Goal: Transaction & Acquisition: Obtain resource

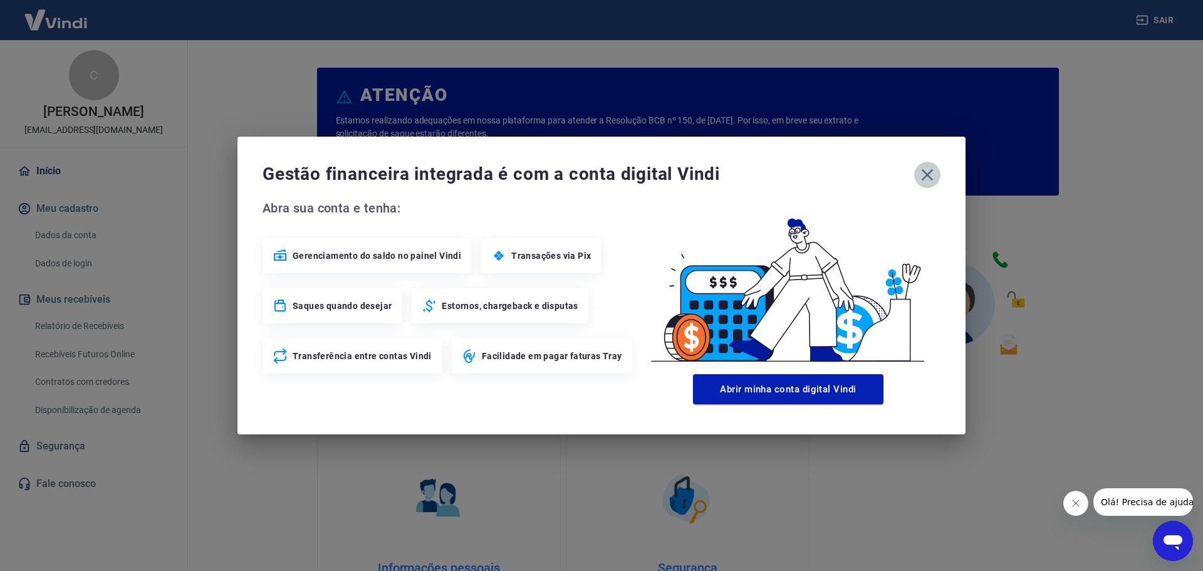
click at [929, 175] on icon "button" at bounding box center [927, 175] width 20 height 20
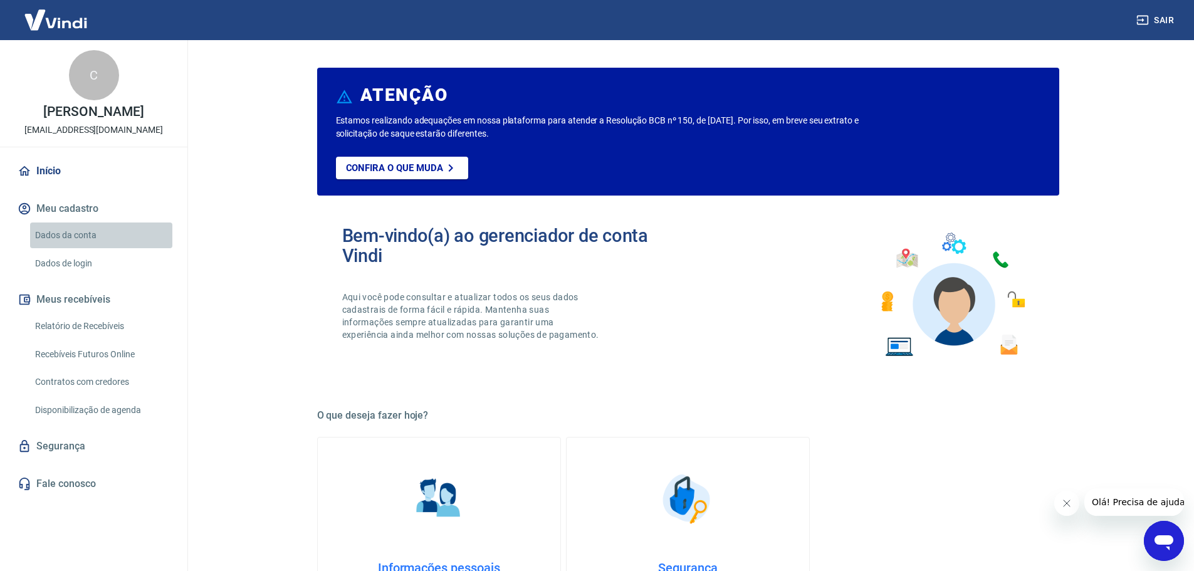
click at [78, 236] on link "Dados da conta" at bounding box center [101, 235] width 142 height 26
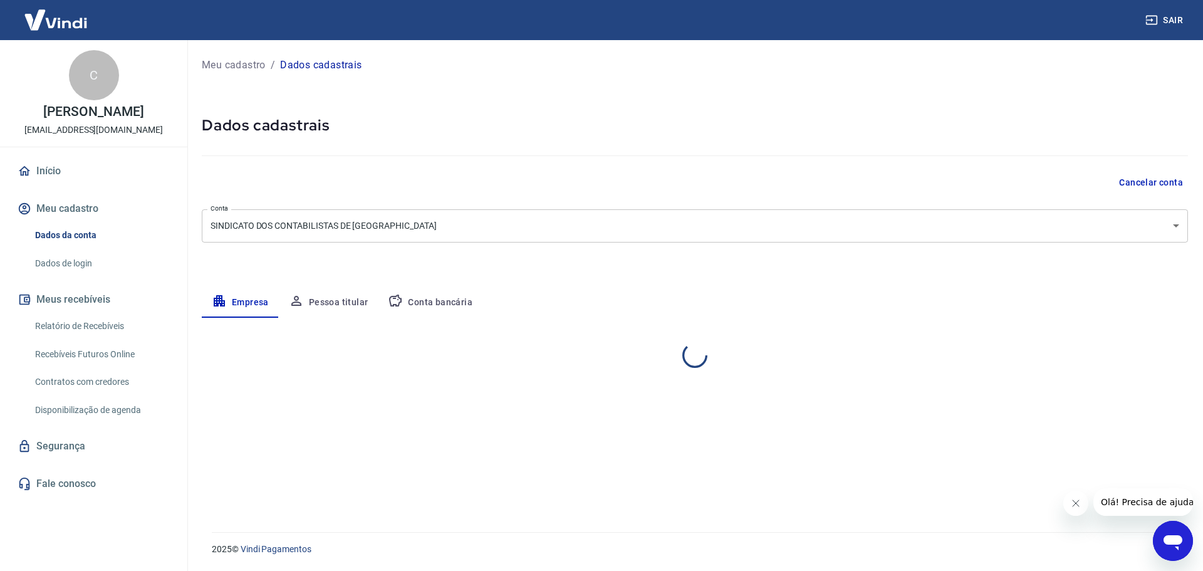
select select "SP"
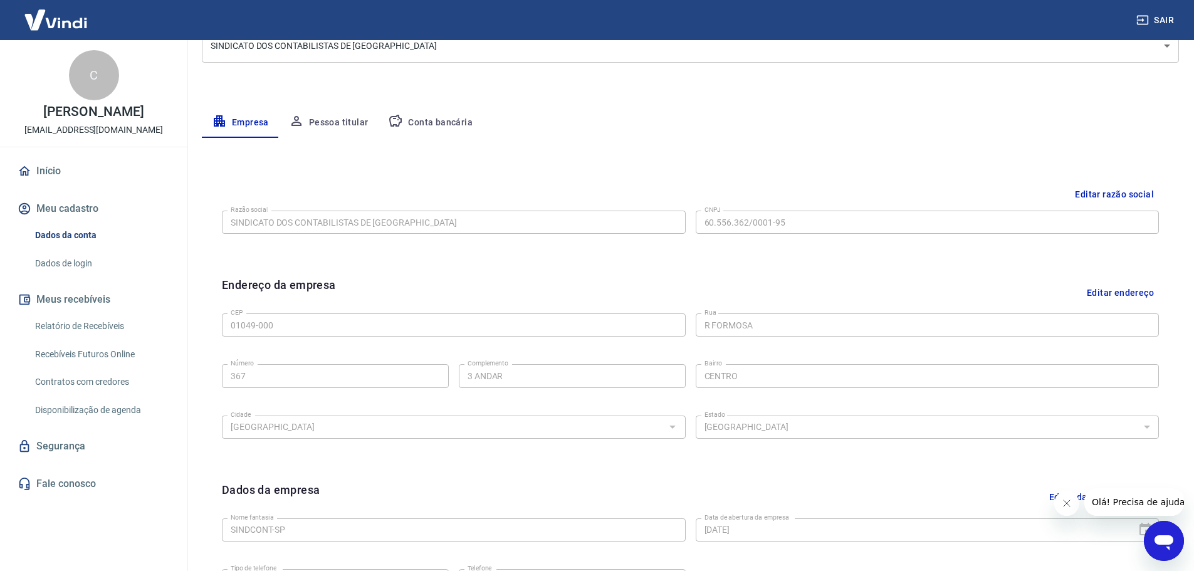
scroll to position [149, 0]
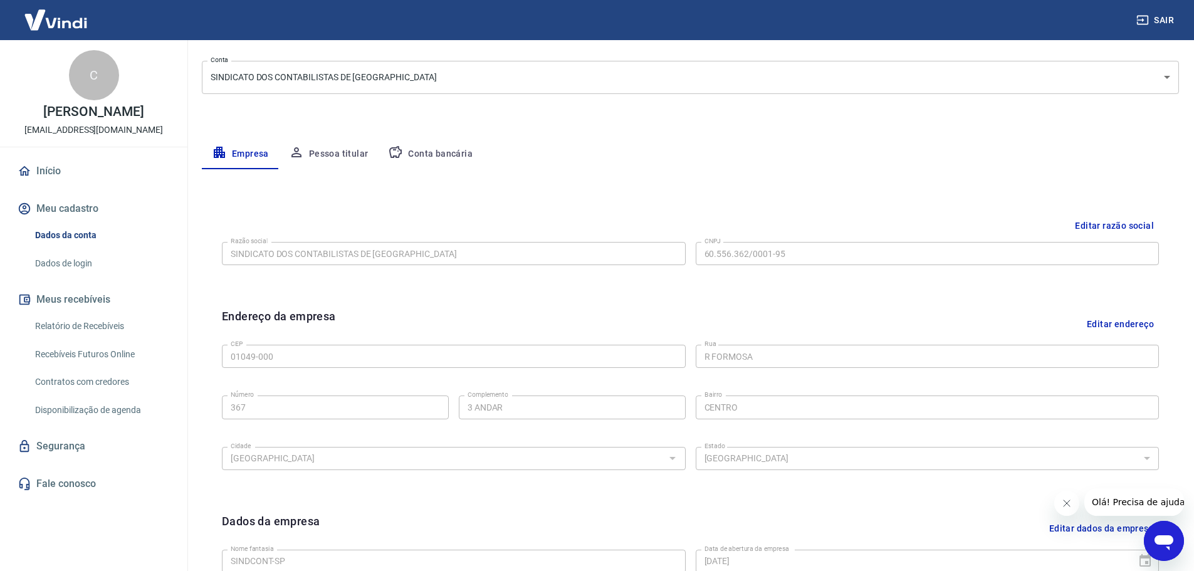
click at [39, 19] on img at bounding box center [55, 20] width 81 height 38
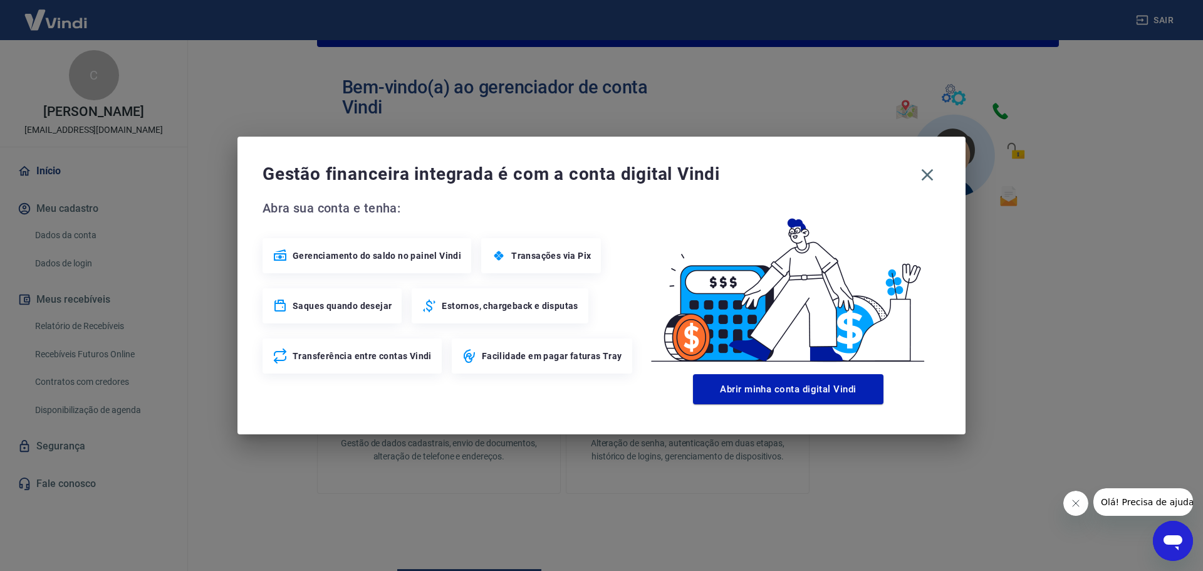
click at [156, 91] on div "Gestão financeira integrada é com a conta digital Vindi Abra sua conta e tenha:…" at bounding box center [601, 285] width 1203 height 571
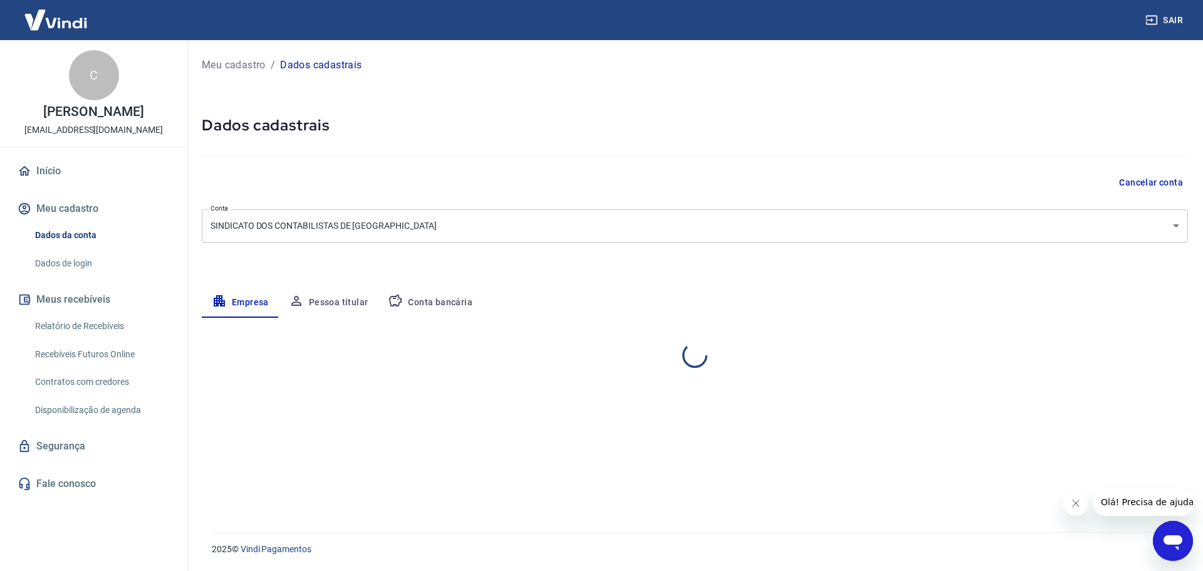
select select "SP"
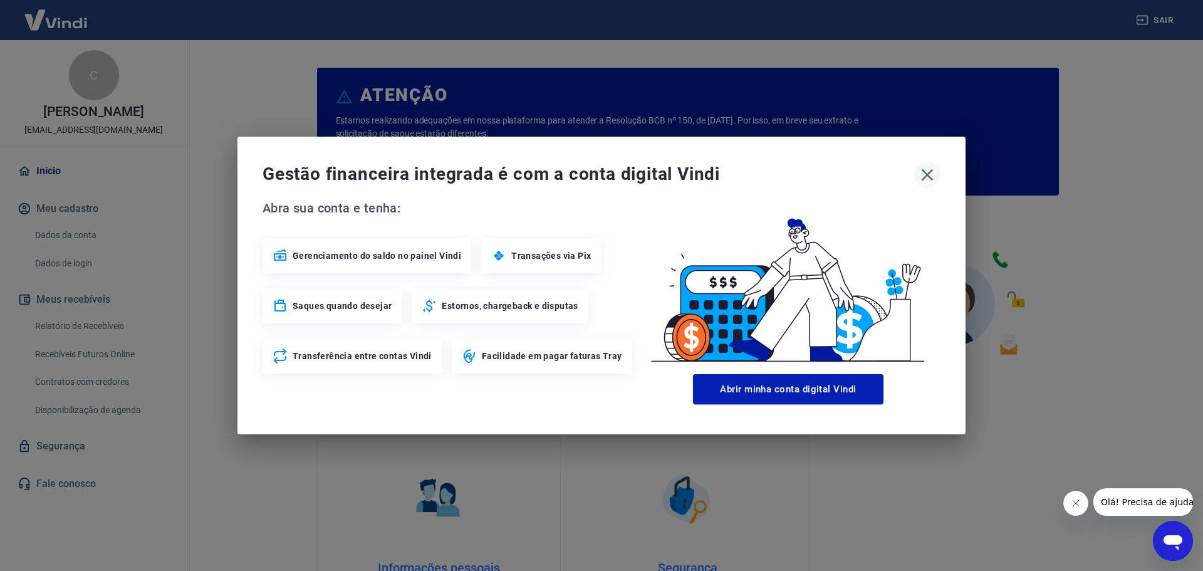
click at [926, 174] on icon "button" at bounding box center [928, 175] width 12 height 12
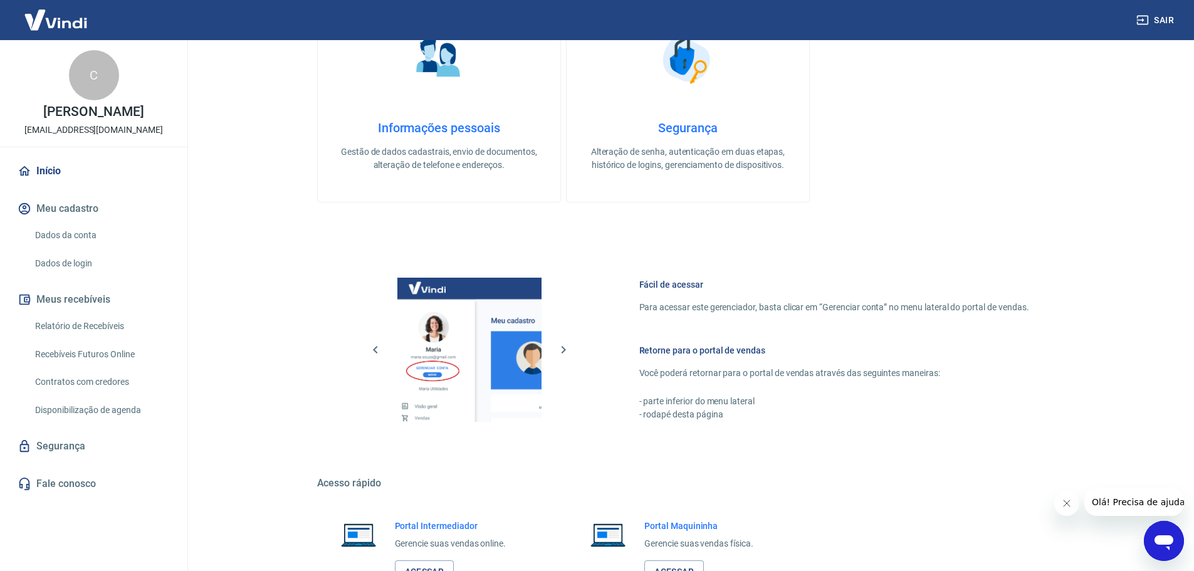
scroll to position [536, 0]
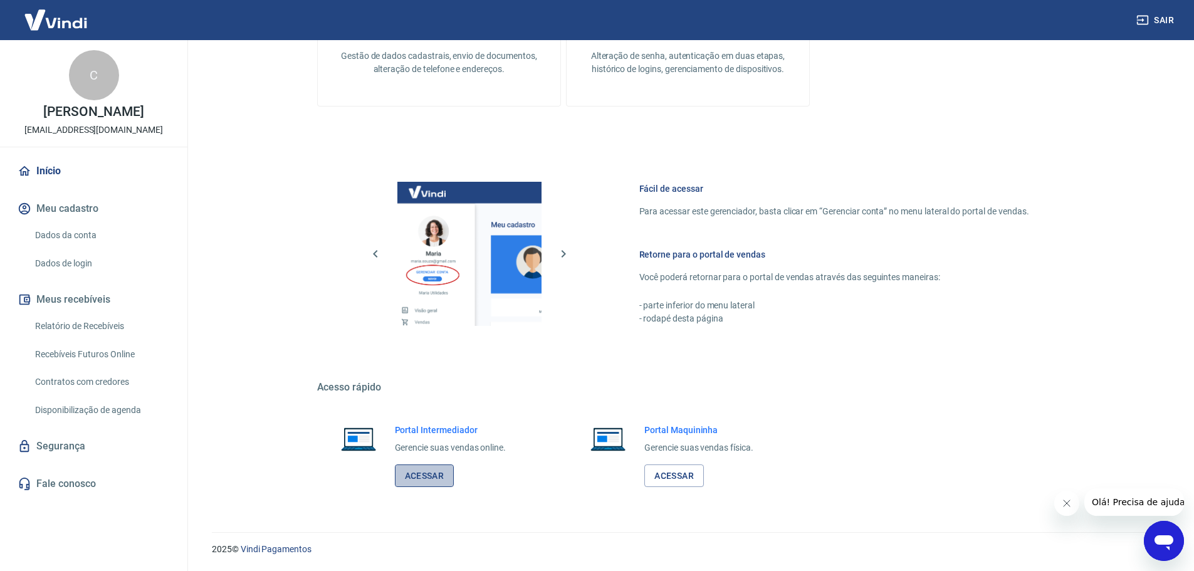
click at [414, 475] on link "Acessar" at bounding box center [425, 475] width 60 height 23
click at [91, 325] on link "Relatório de Recebíveis" at bounding box center [101, 326] width 142 height 26
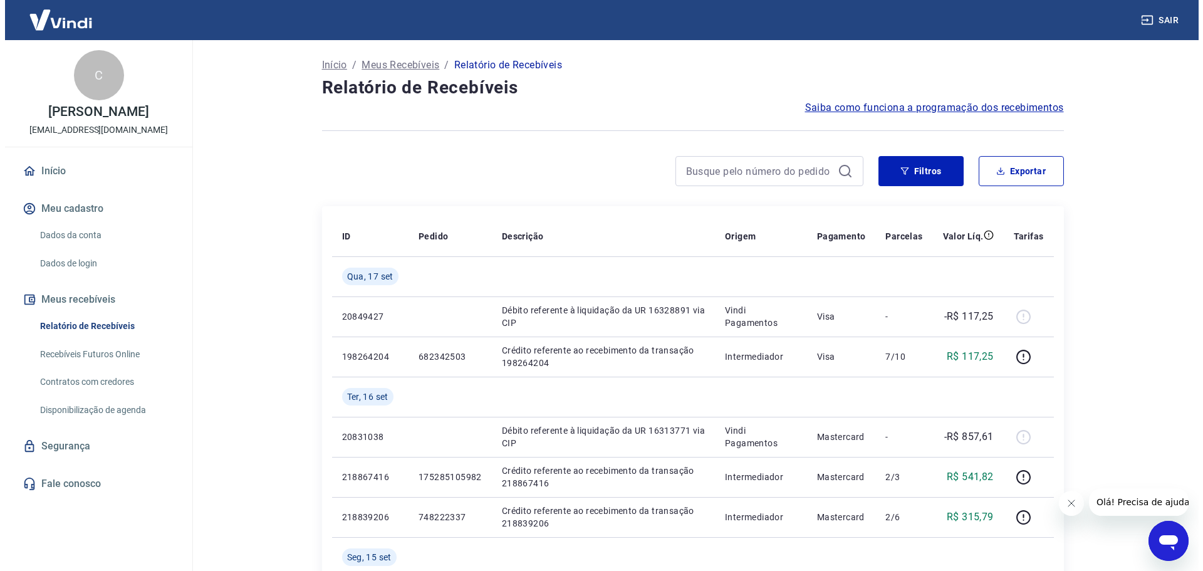
scroll to position [63, 0]
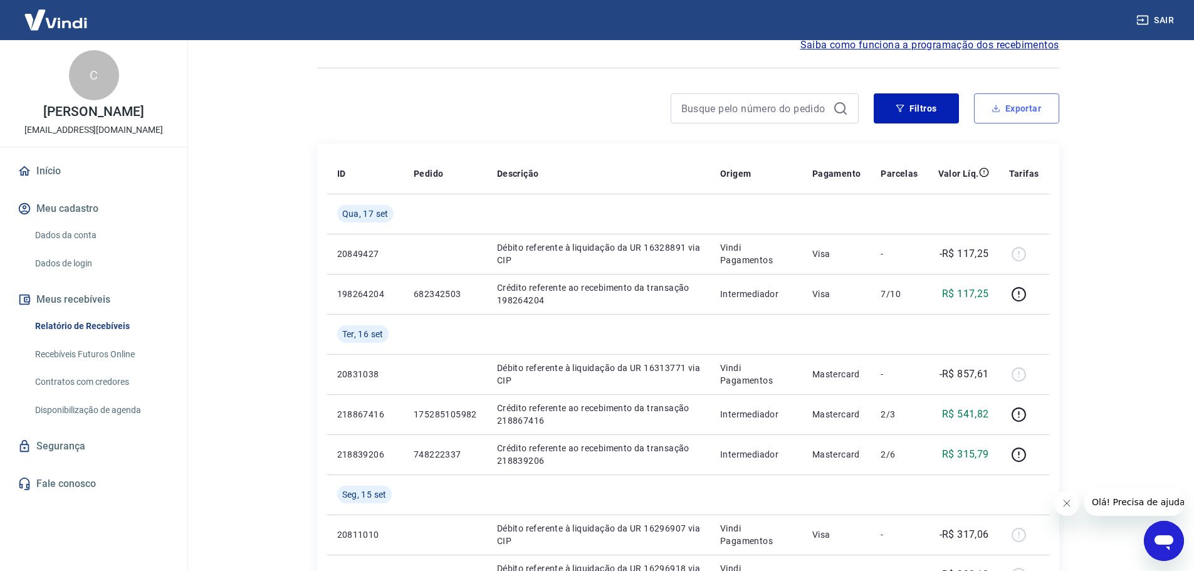
click at [1025, 107] on button "Exportar" at bounding box center [1016, 108] width 85 height 30
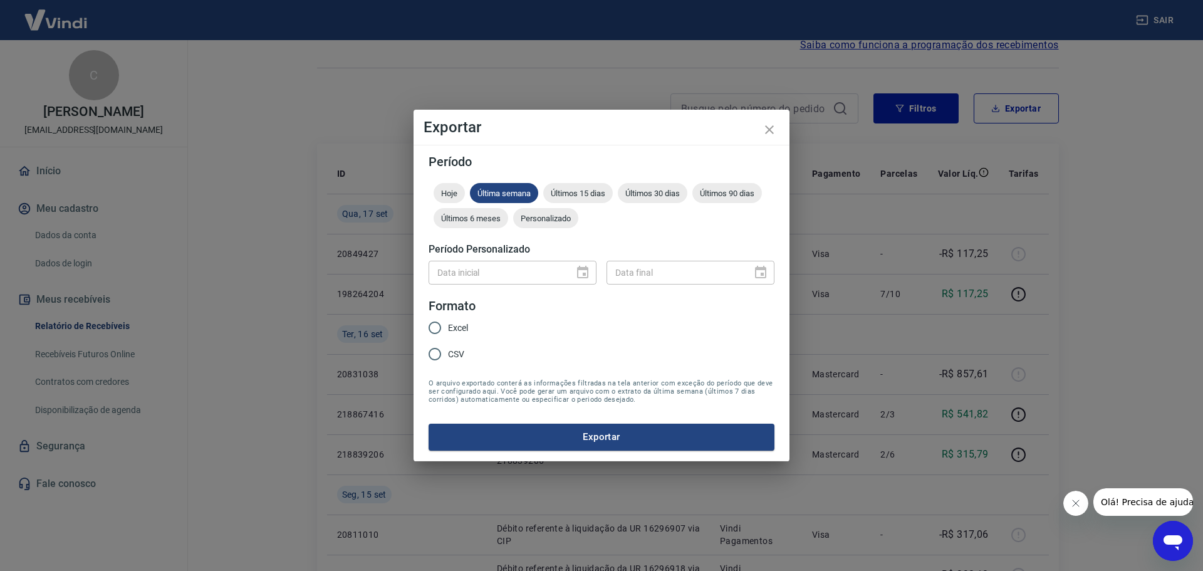
click at [437, 328] on input "Excel" at bounding box center [435, 328] width 26 height 26
radio input "true"
click at [584, 271] on div "Data inicial" at bounding box center [513, 272] width 168 height 23
click at [557, 220] on span "Personalizado" at bounding box center [545, 218] width 65 height 9
click at [581, 271] on icon "Choose date" at bounding box center [582, 272] width 15 height 15
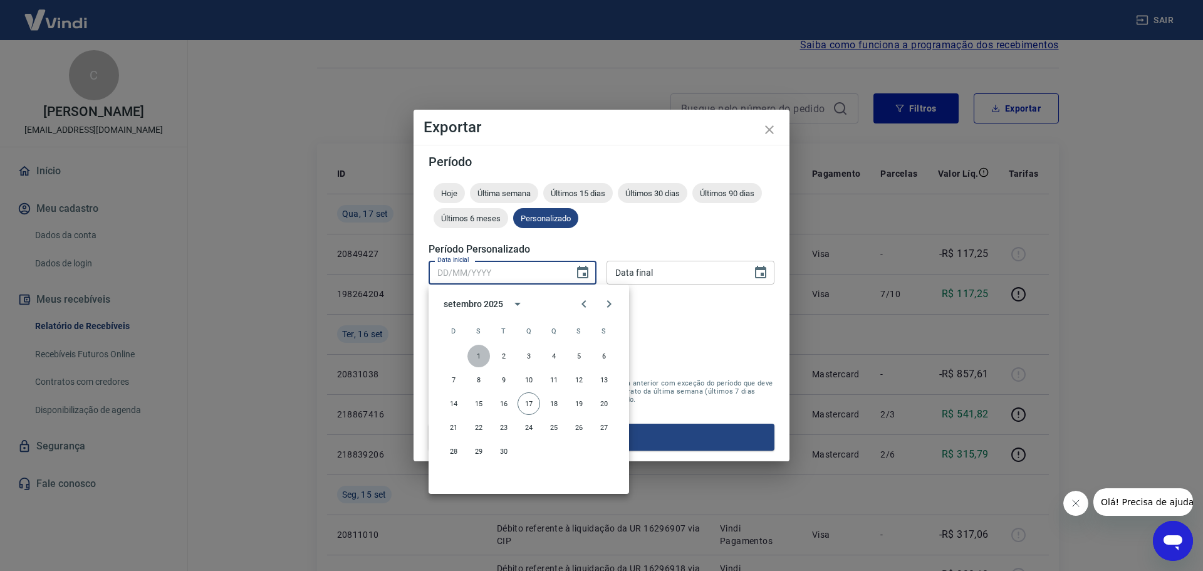
click at [476, 354] on button "1" at bounding box center [478, 356] width 23 height 23
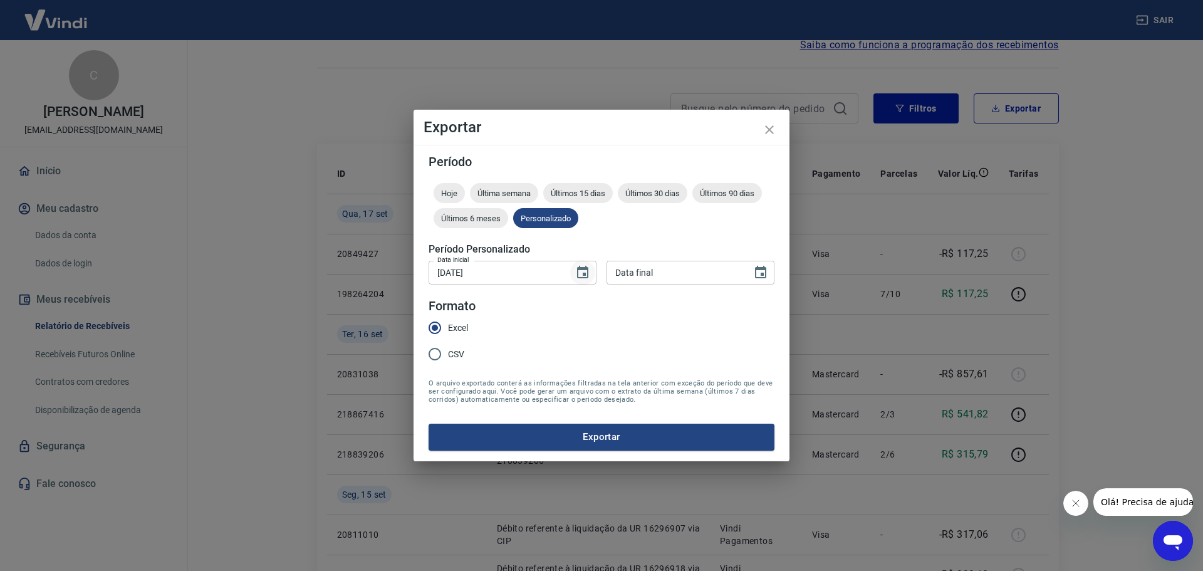
click at [577, 269] on icon "Choose date, selected date is 1 de set de 2025" at bounding box center [582, 272] width 15 height 15
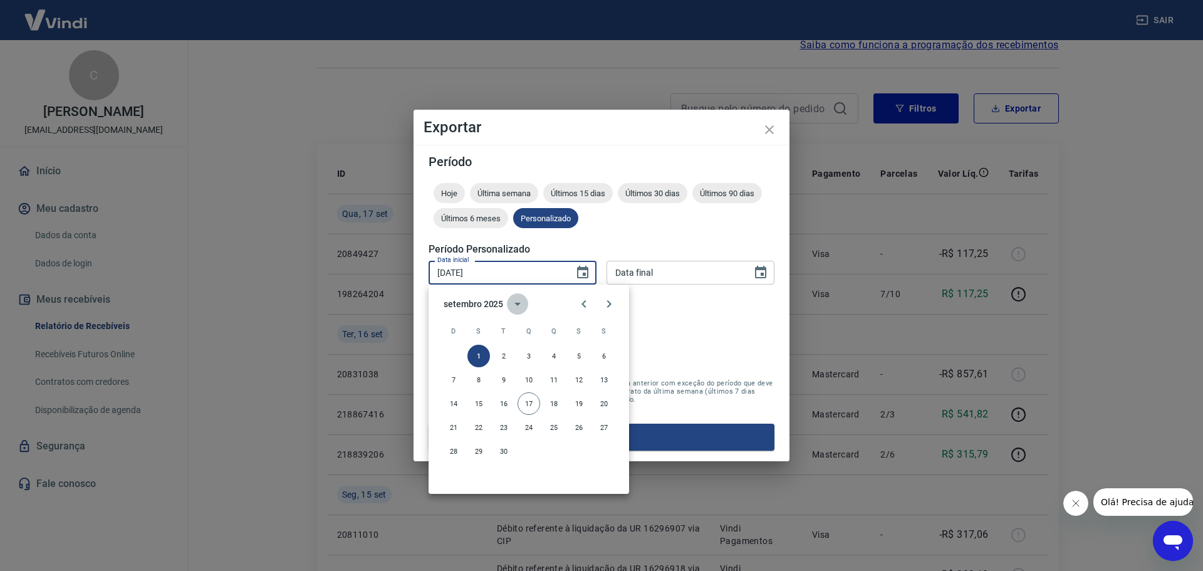
click at [515, 305] on icon "calendar view is open, switch to year view" at bounding box center [517, 303] width 15 height 15
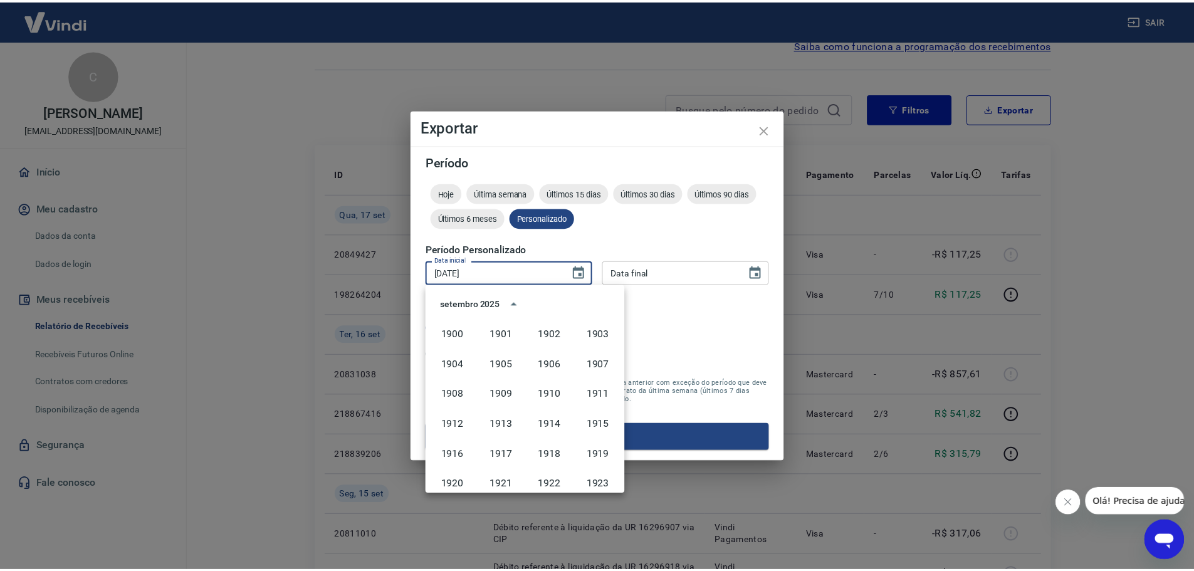
scroll to position [860, 0]
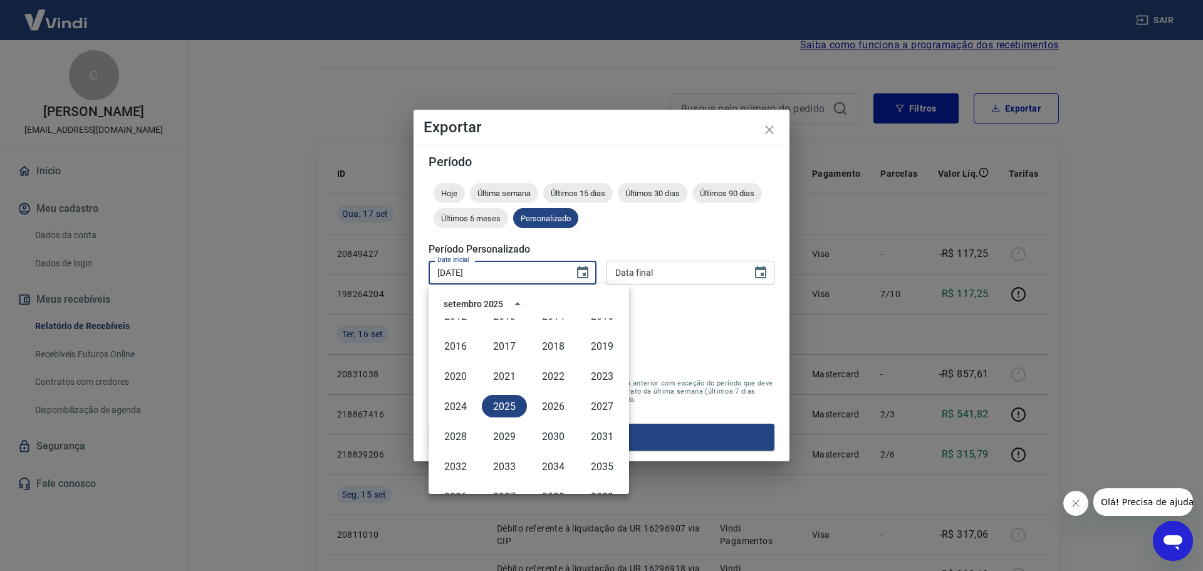
click at [722, 329] on form "Período Hoje Última semana Últimos 15 [PERSON_NAME] Últimos 30 [PERSON_NAME] Úl…" at bounding box center [602, 302] width 346 height 295
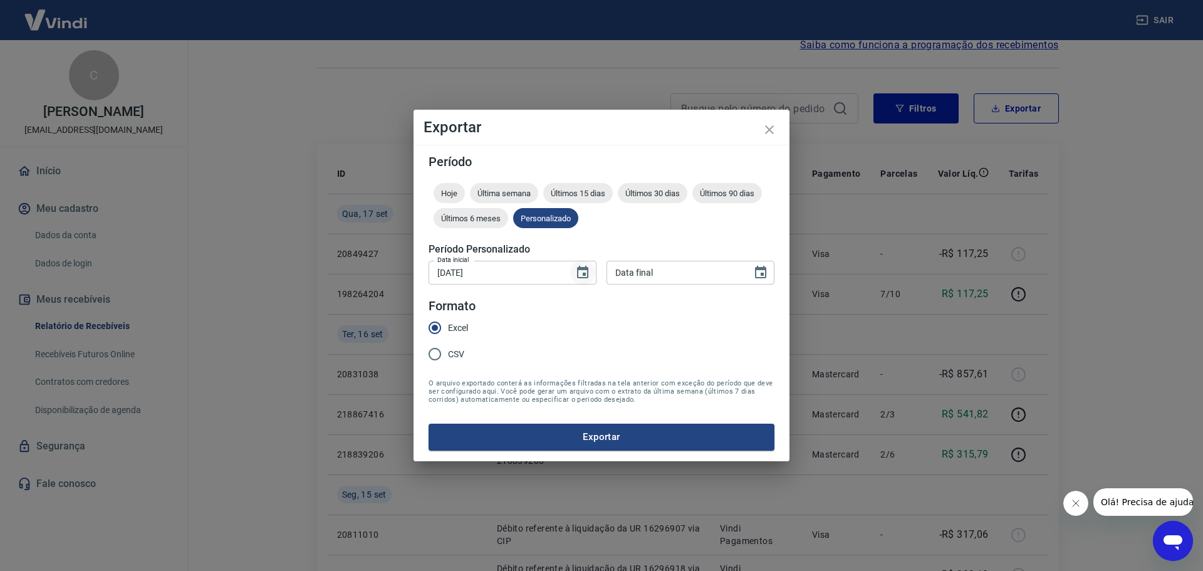
click at [582, 276] on icon "Choose date, selected date is 1 de set de 2025" at bounding box center [582, 272] width 15 height 15
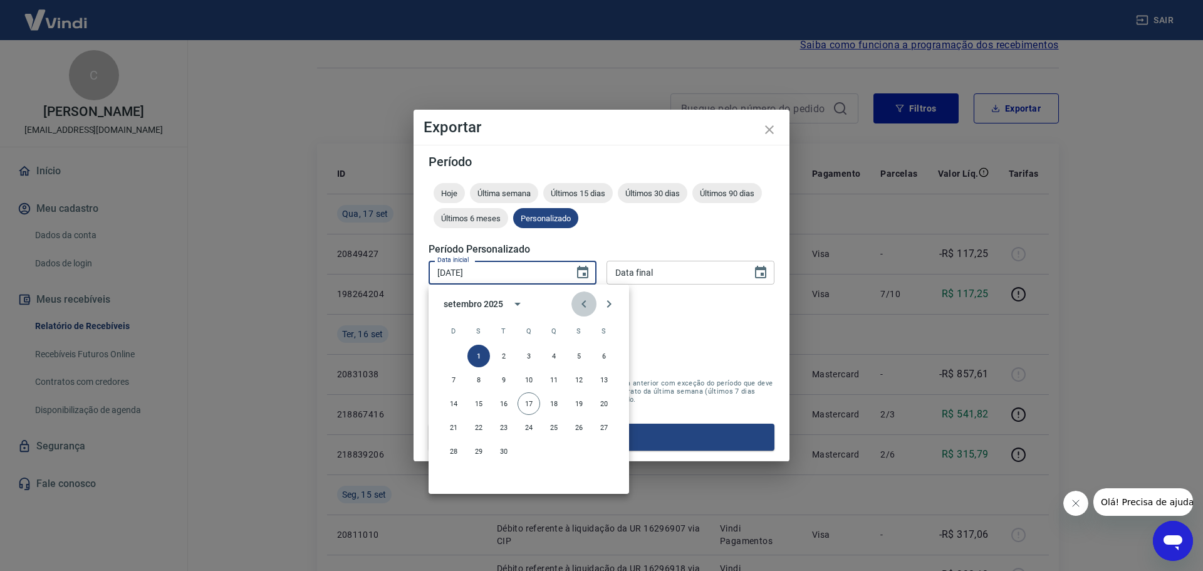
click at [587, 304] on icon "Previous month" at bounding box center [584, 303] width 15 height 15
click at [578, 351] on button "1" at bounding box center [579, 356] width 23 height 23
type input "[DATE]"
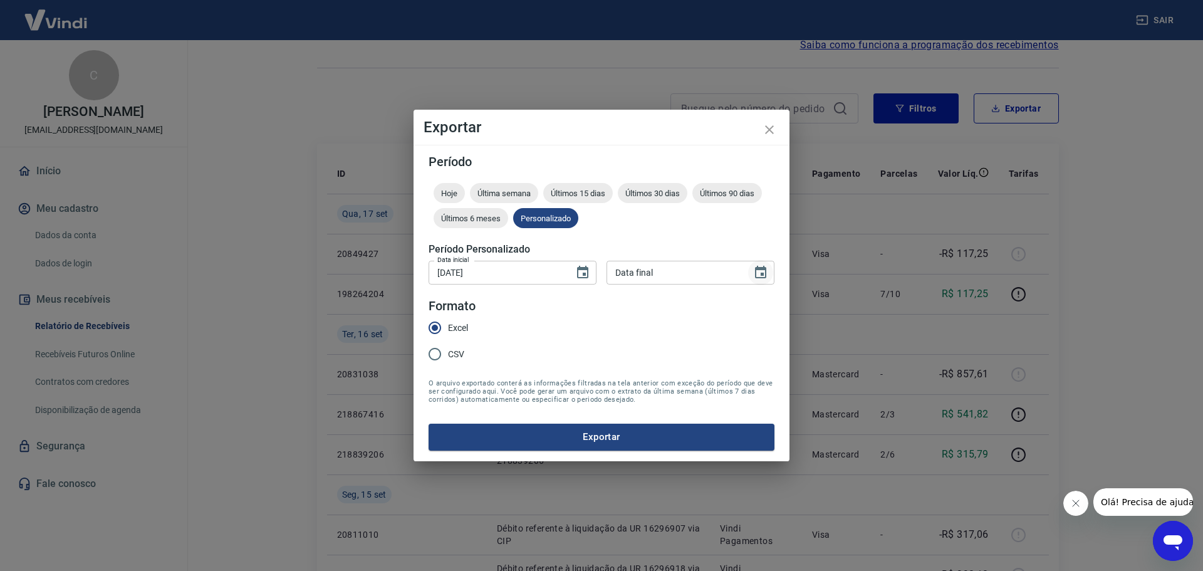
click at [761, 272] on icon "Choose date" at bounding box center [760, 272] width 15 height 15
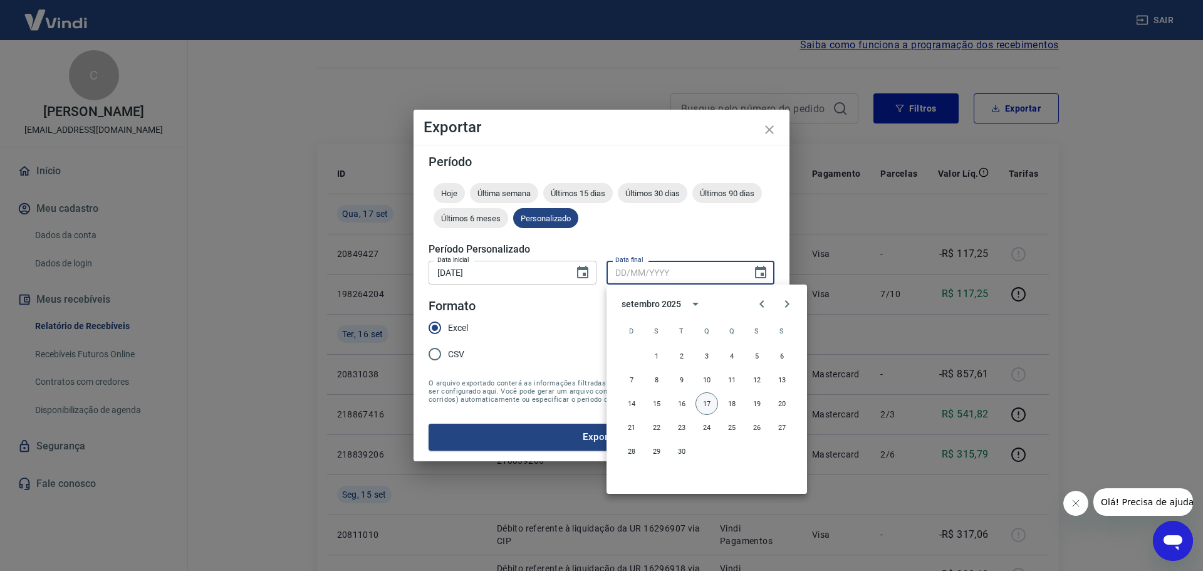
click at [713, 402] on button "17" at bounding box center [707, 403] width 23 height 23
type input "[DATE]"
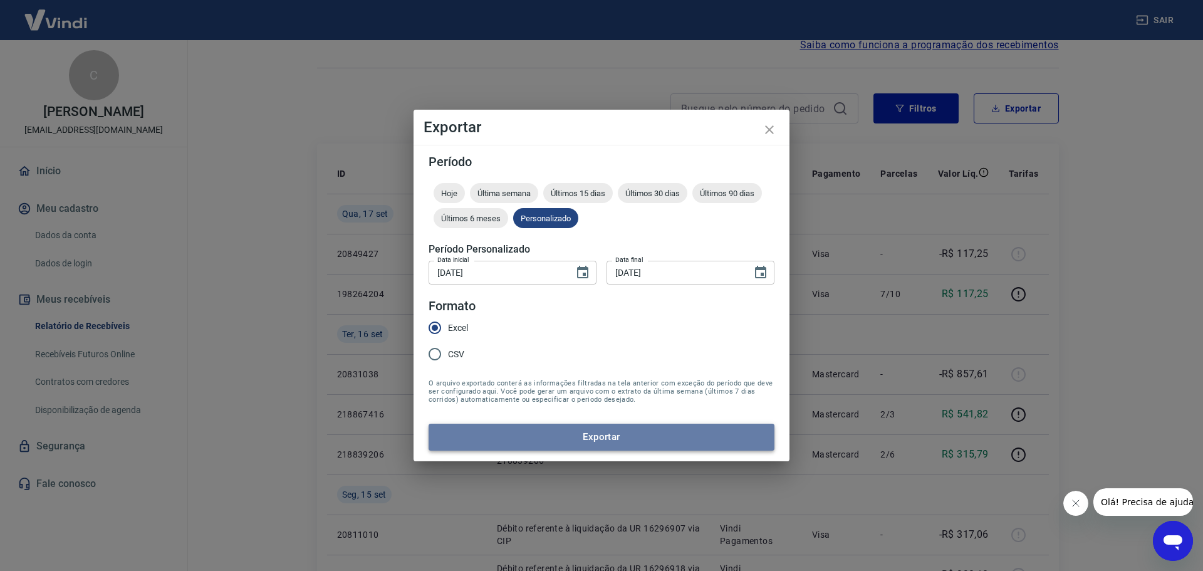
click at [593, 436] on button "Exportar" at bounding box center [602, 437] width 346 height 26
